Goal: Navigation & Orientation: Find specific page/section

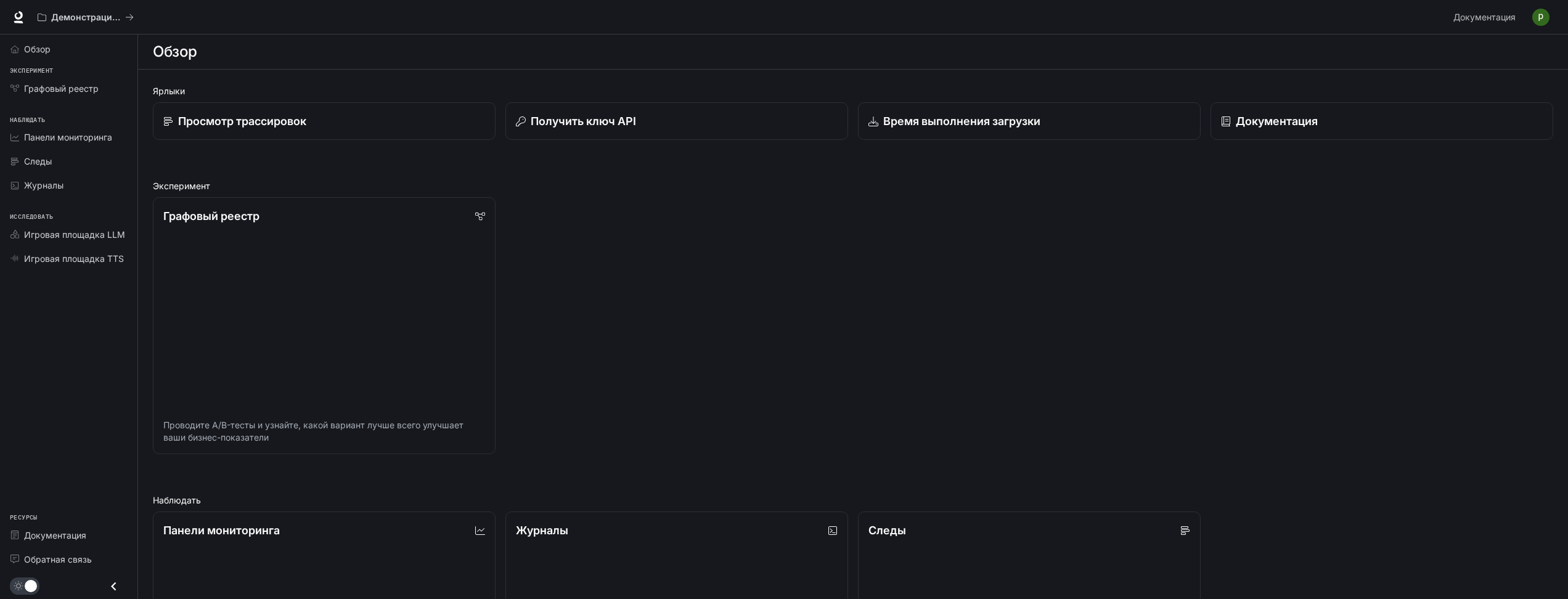
click at [1218, 216] on div "Графовый реестр Проводите A/B-тесты и узнайте, какой вариант лучше всего улучша…" at bounding box center [847, 321] width 1410 height 267
click at [48, 90] on span "Графовый реестр" at bounding box center [61, 88] width 74 height 13
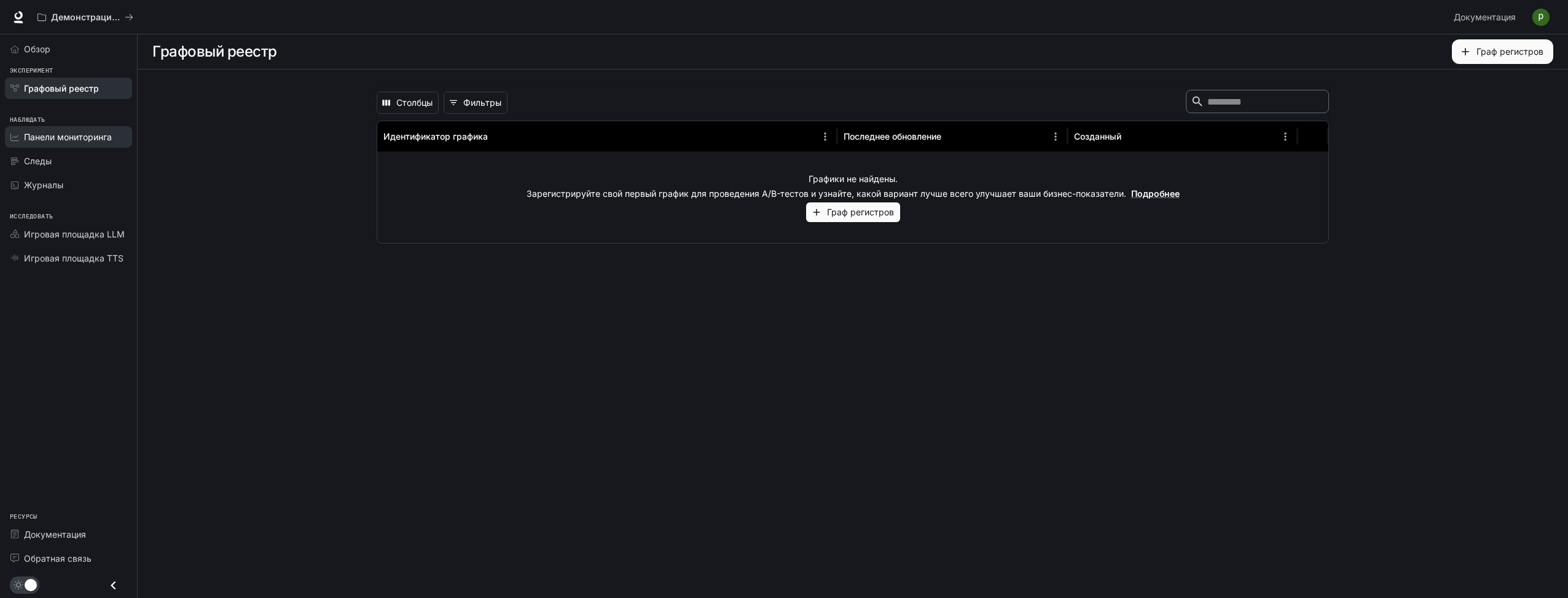
click at [63, 143] on span "Панели мониторинга" at bounding box center [67, 136] width 88 height 13
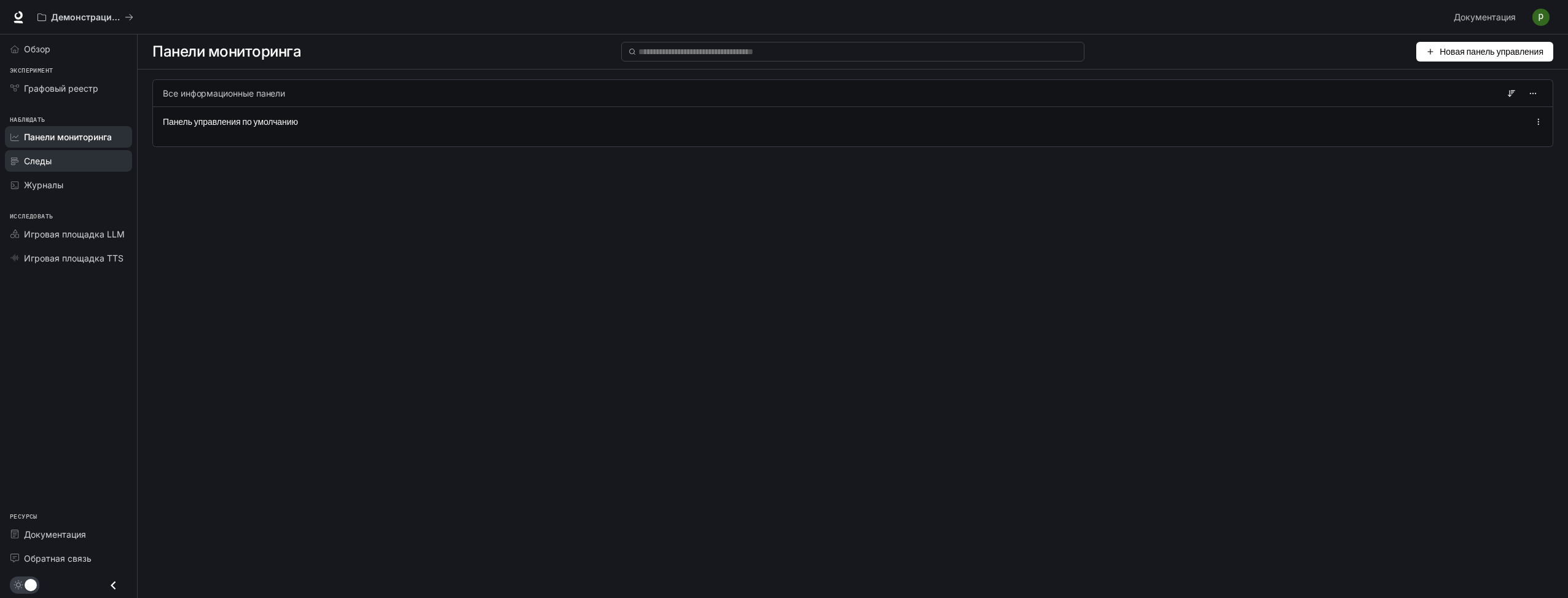
click at [73, 164] on div "Следы" at bounding box center [75, 161] width 103 height 13
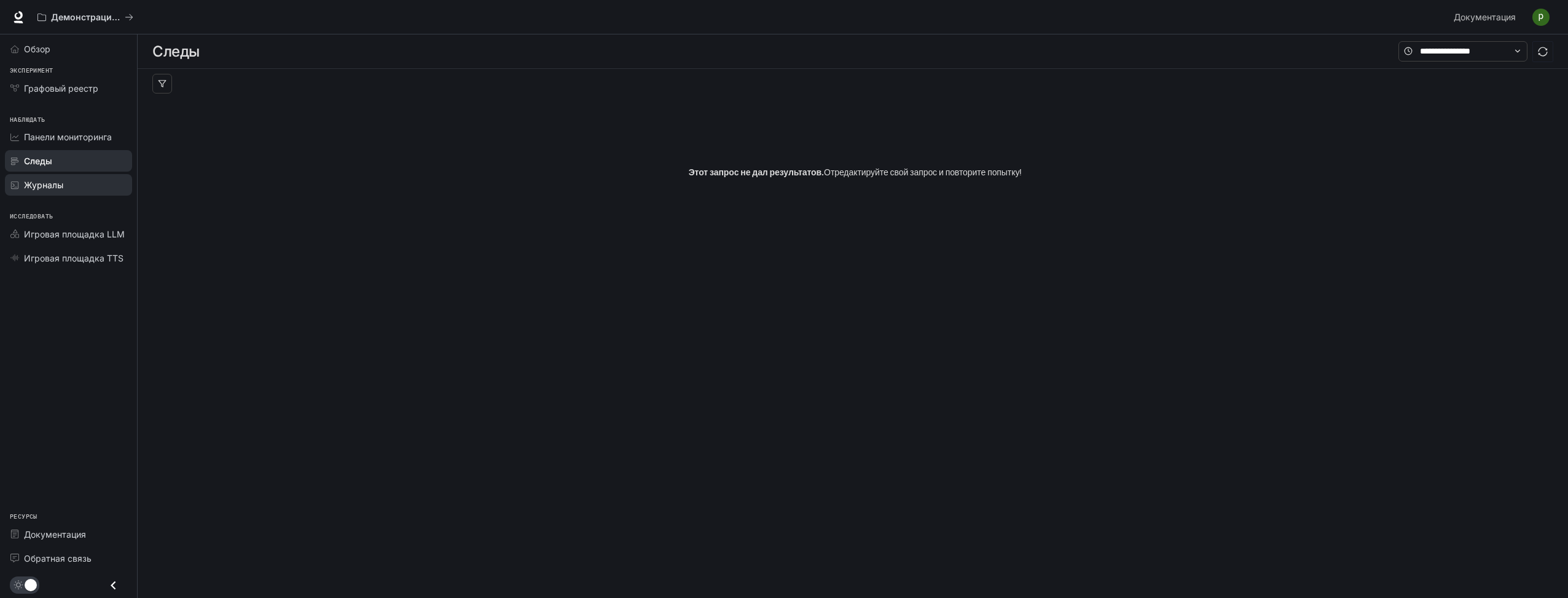
click at [58, 186] on span "Журналы" at bounding box center [43, 185] width 39 height 13
